Goal: Information Seeking & Learning: Compare options

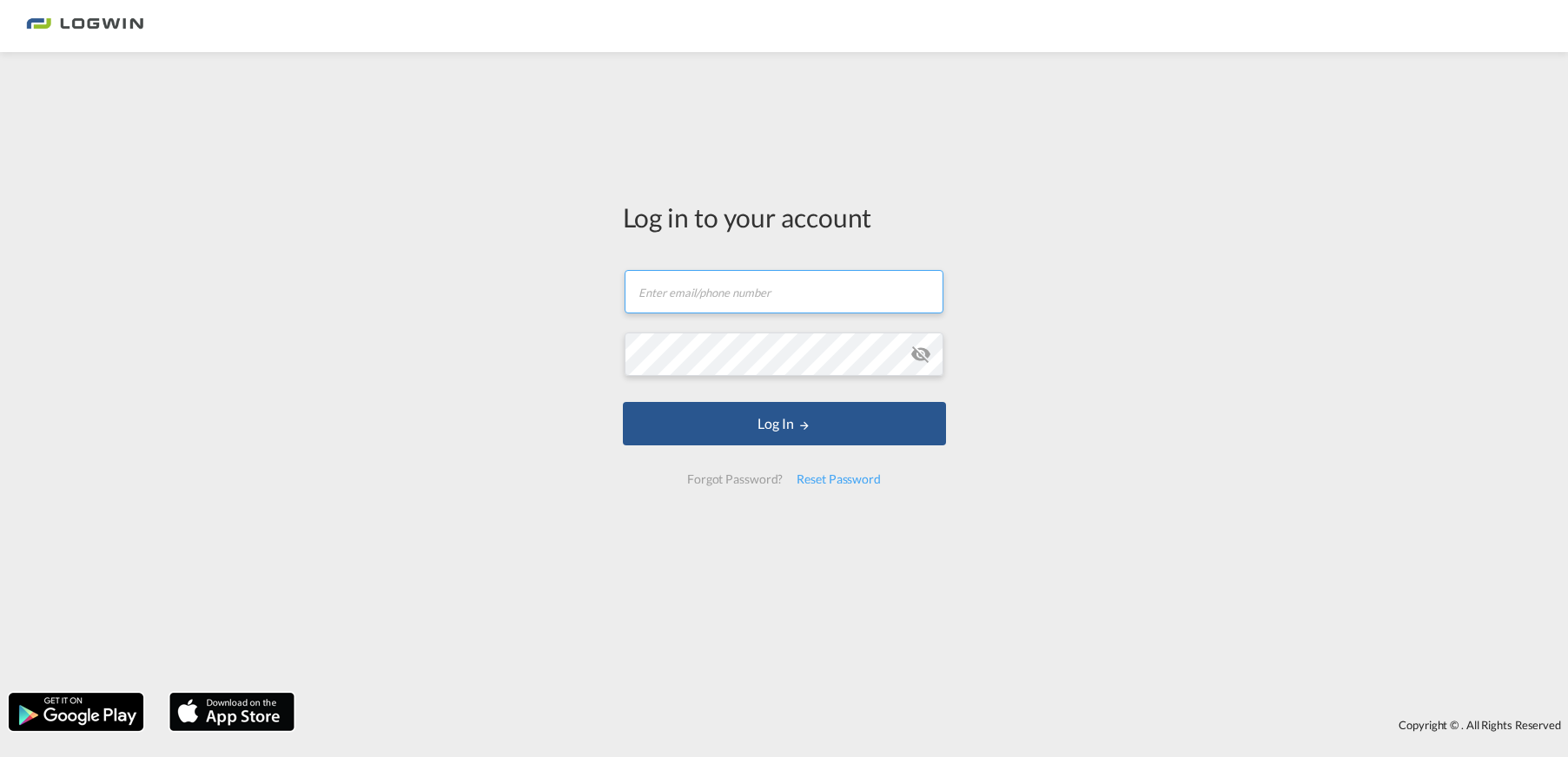
click at [734, 311] on input "text" at bounding box center [784, 292] width 319 height 44
drag, startPoint x: 873, startPoint y: 298, endPoint x: 447, endPoint y: 279, distance: 426.4
click at [447, 279] on div "Log in to your account [PERSON_NAME][EMAIL_ADDRESS][DOMAIN_NAME] Password field…" at bounding box center [784, 372] width 1568 height 623
type input "[PERSON_NAME][EMAIL_ADDRESS][DOMAIN_NAME]"
drag, startPoint x: 880, startPoint y: 292, endPoint x: 366, endPoint y: 258, distance: 515.1
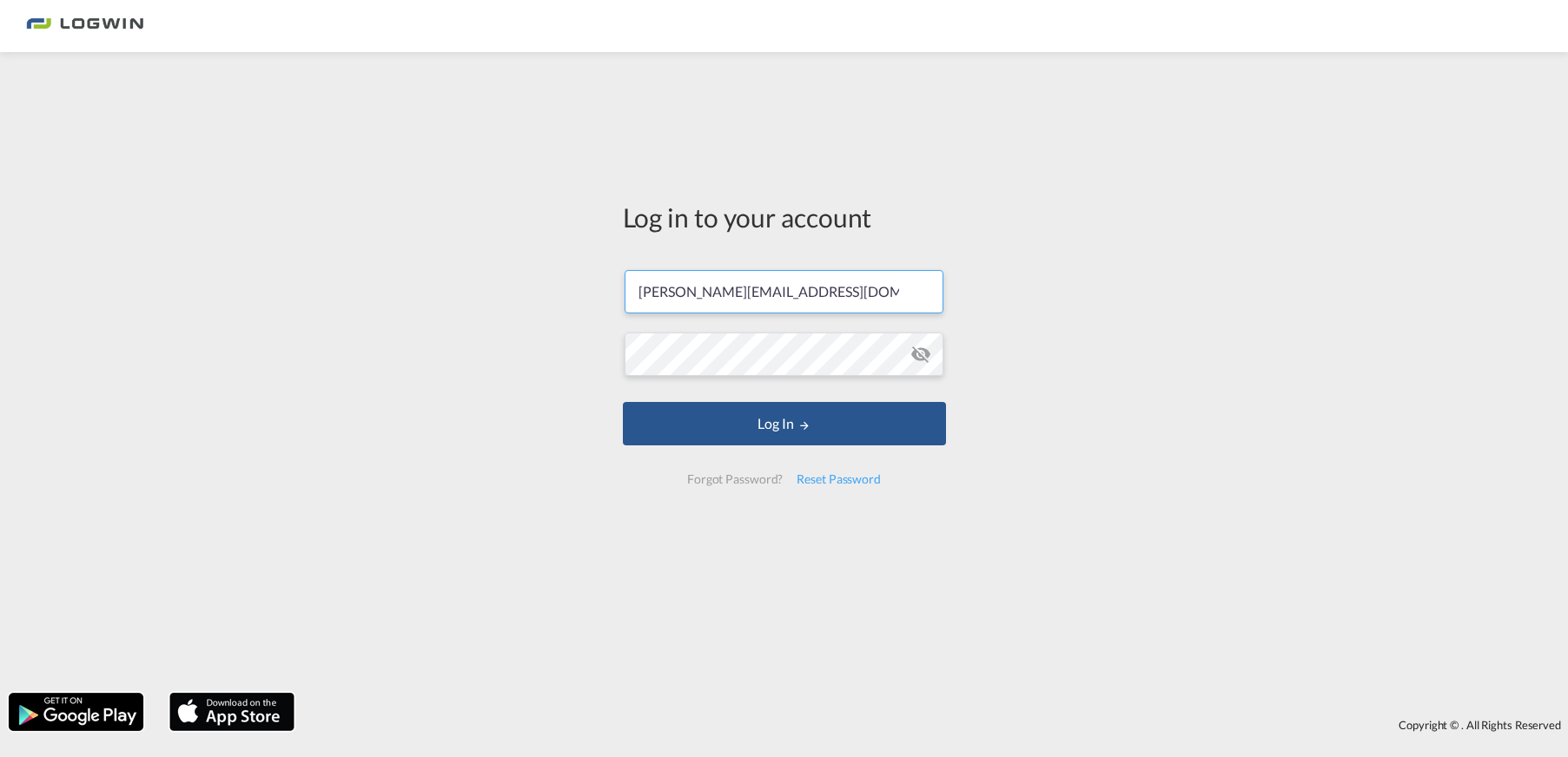
click at [371, 261] on div "Log in to your account [PERSON_NAME][EMAIL_ADDRESS][DOMAIN_NAME] Password field…" at bounding box center [784, 372] width 1568 height 623
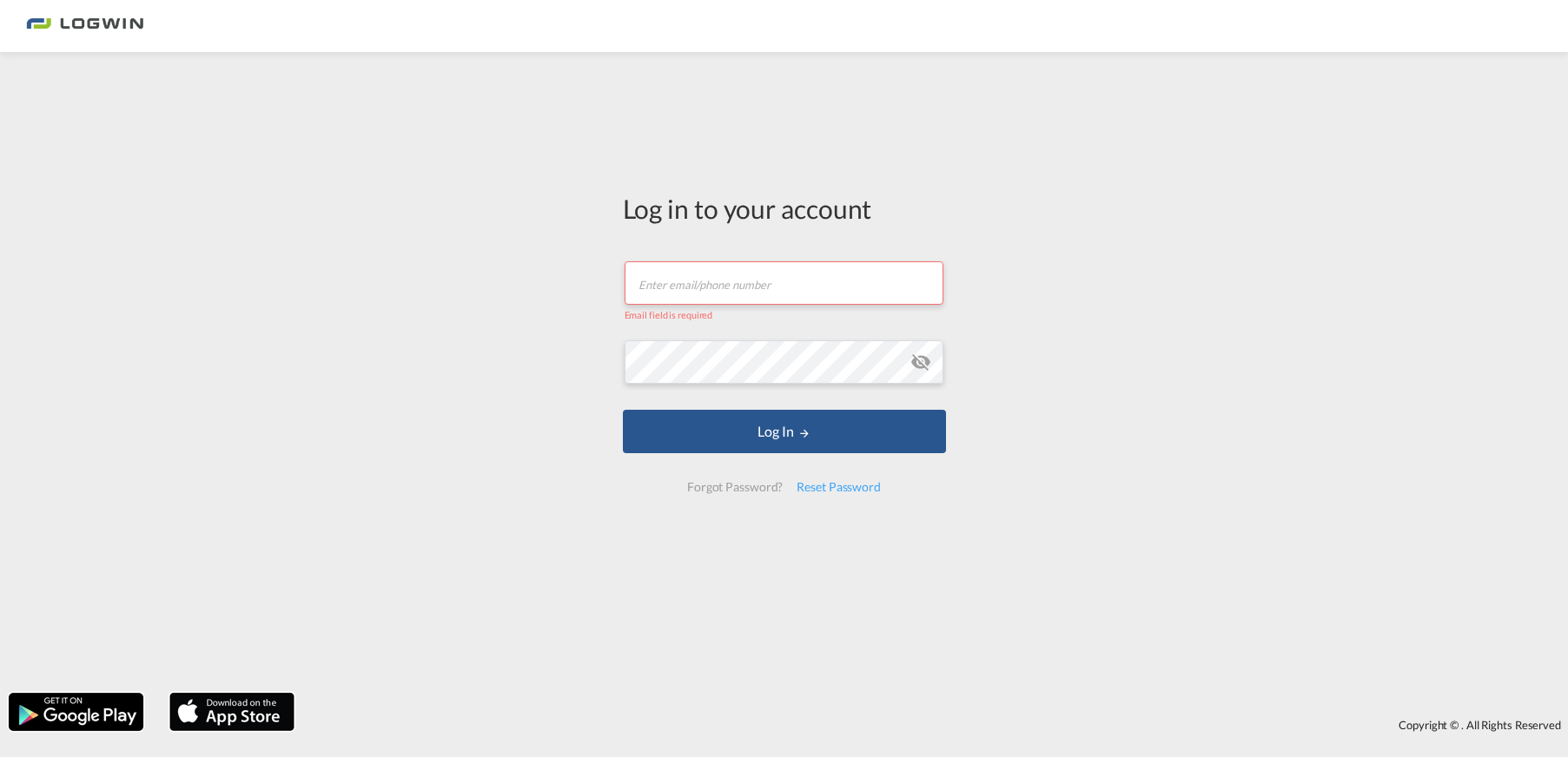
paste input "[PERSON_NAME] <[PERSON_NAME][EMAIL_ADDRESS][PERSON_NAME][DOMAIN_NAME]>"
drag, startPoint x: 679, startPoint y: 283, endPoint x: 495, endPoint y: 265, distance: 184.9
click at [499, 266] on div "Log in to your account [PERSON_NAME] <[PERSON_NAME][EMAIL_ADDRESS][PERSON_NAME]…" at bounding box center [784, 372] width 1568 height 623
drag, startPoint x: 880, startPoint y: 281, endPoint x: 848, endPoint y: 283, distance: 32.1
click at [848, 283] on input "[EMAIL_ADDRESS][PERSON_NAME][DOMAIN_NAME]>" at bounding box center [784, 283] width 319 height 44
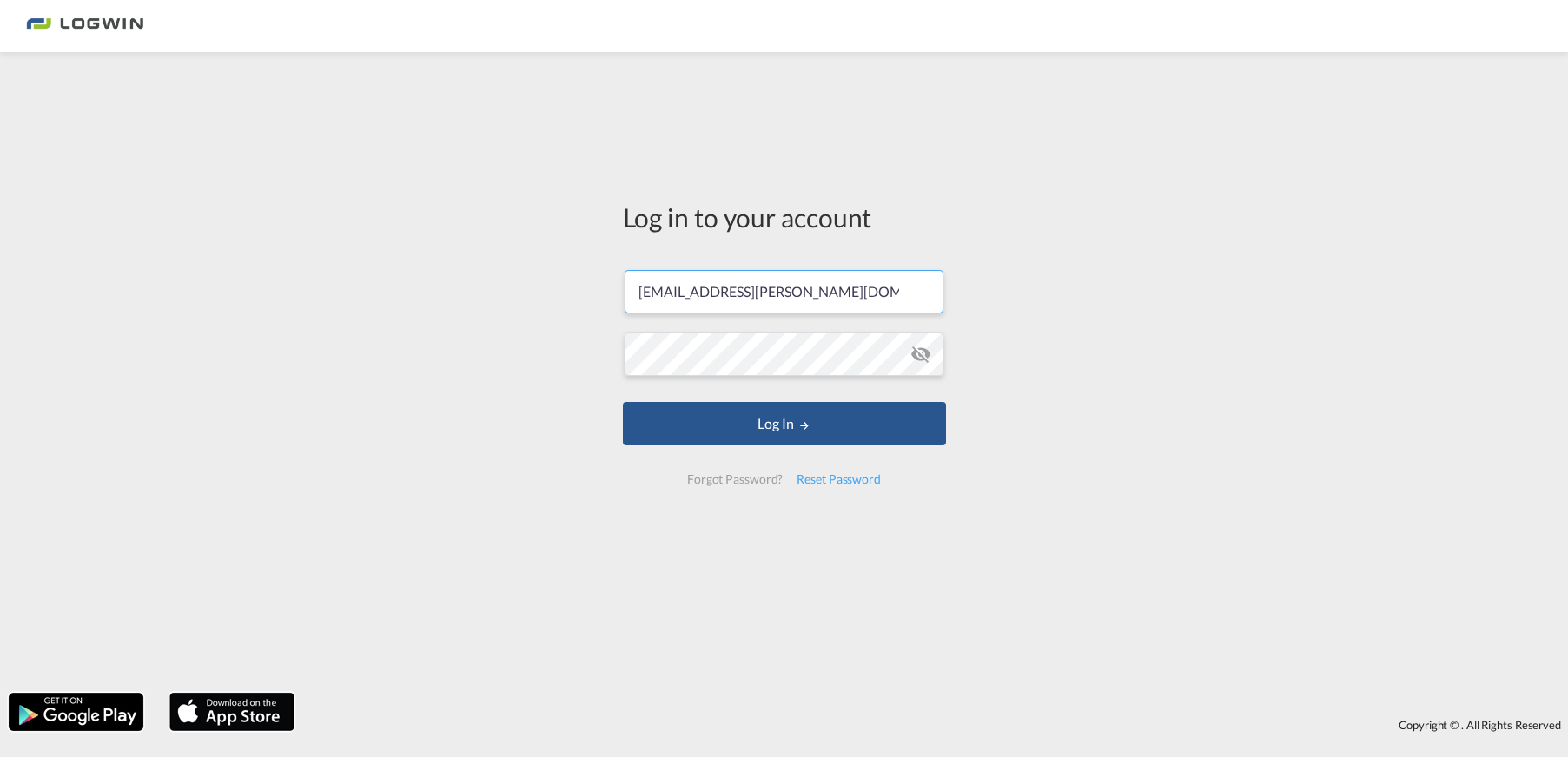
type input "[EMAIL_ADDRESS][PERSON_NAME][DOMAIN_NAME]"
click at [1195, 338] on div "Log in to your account [EMAIL_ADDRESS][PERSON_NAME][DOMAIN_NAME] Password field…" at bounding box center [784, 372] width 1568 height 623
click at [623, 402] on button "Log In" at bounding box center [784, 424] width 323 height 44
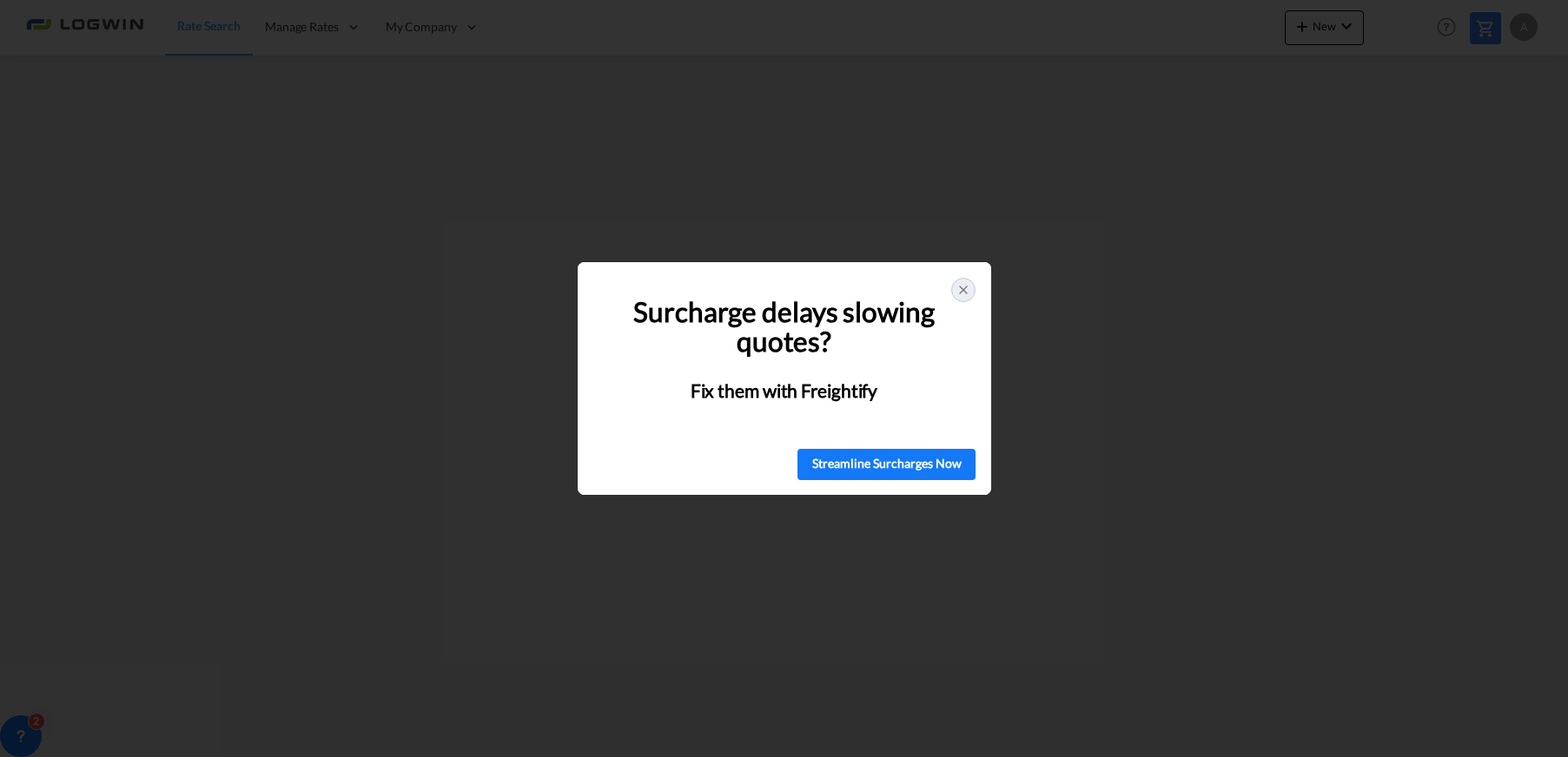
click at [965, 286] on icon at bounding box center [963, 290] width 14 height 14
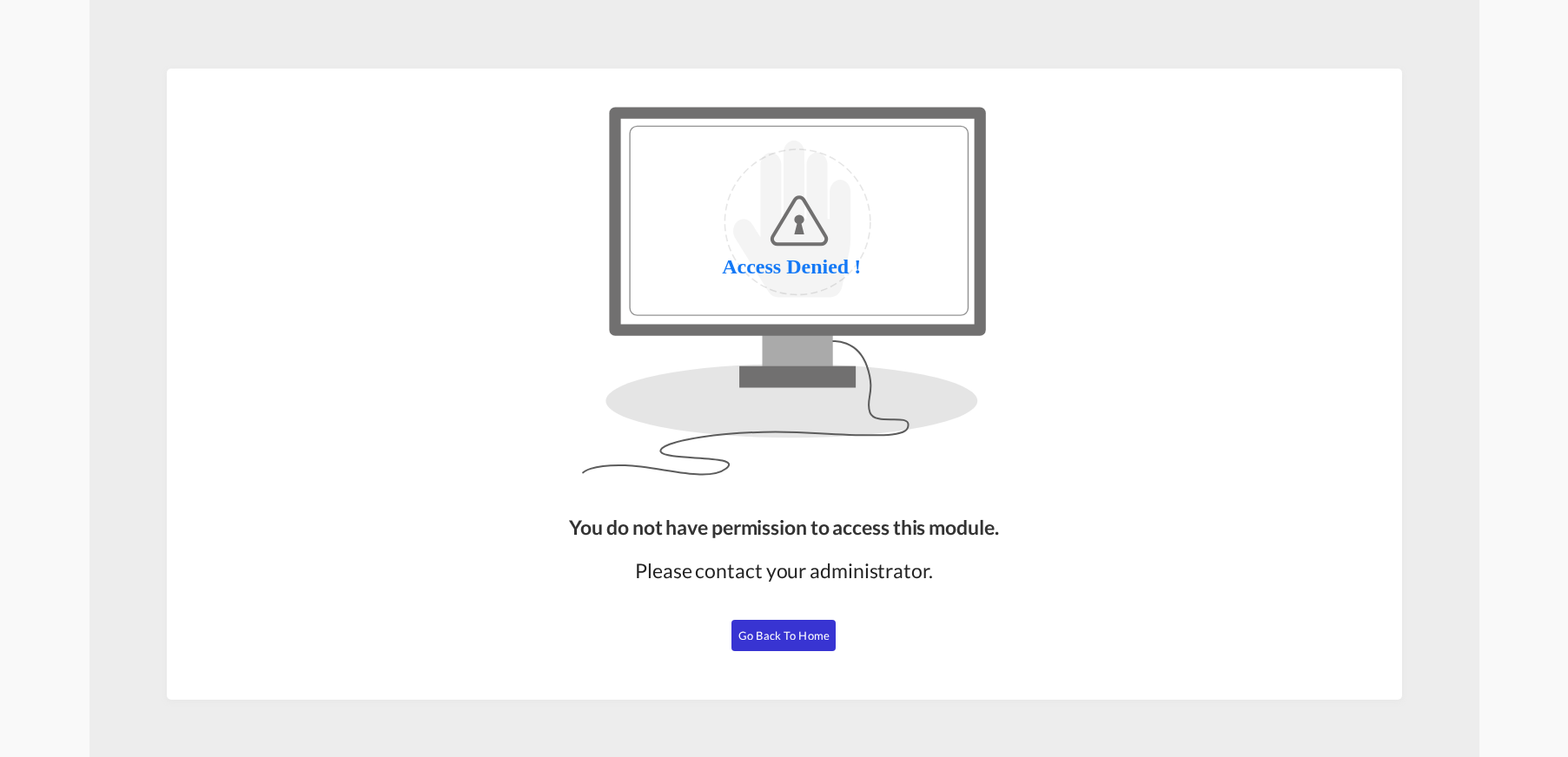
click at [754, 638] on span "Go Back to Home" at bounding box center [784, 635] width 91 height 14
